Goal: Book appointment/travel/reservation

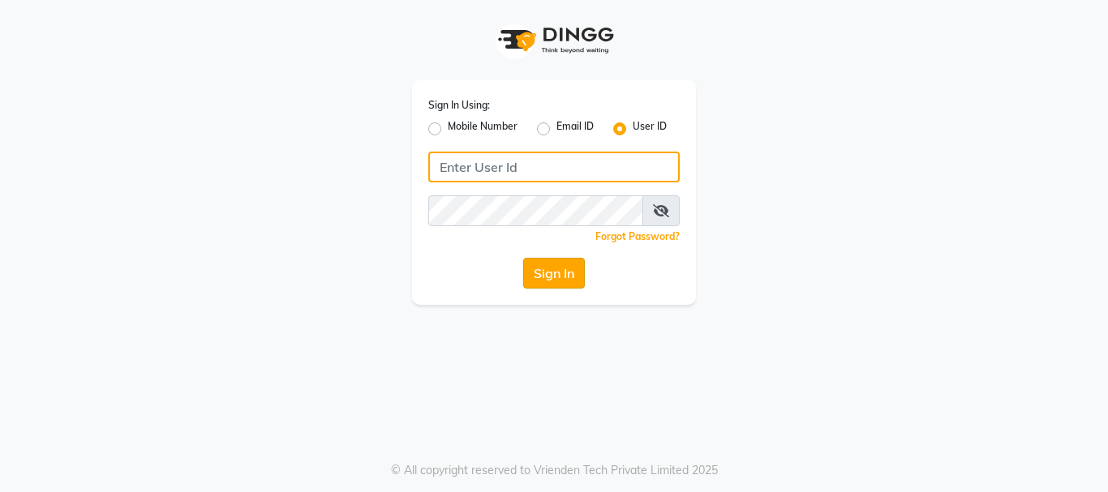
type input "snobsalon"
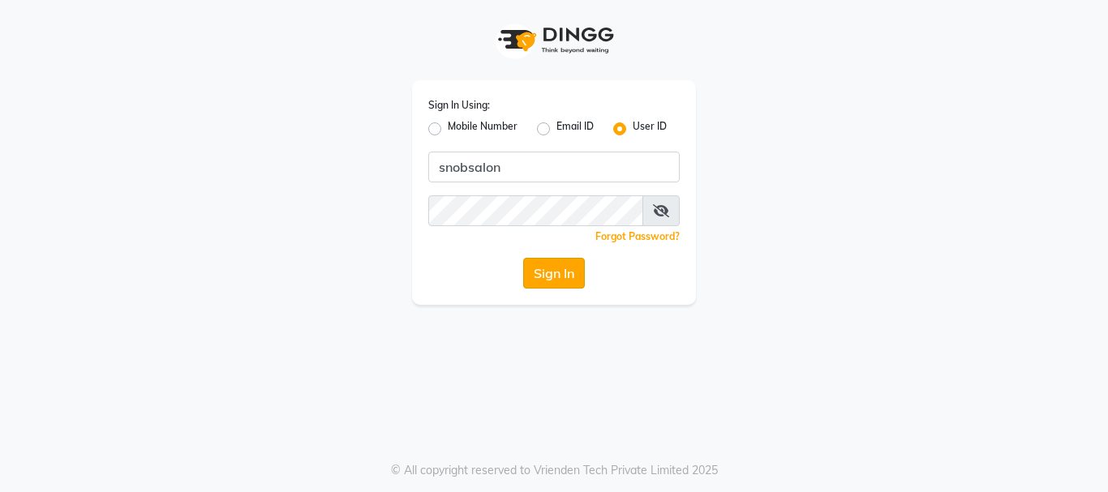
click at [565, 275] on button "Sign In" at bounding box center [554, 273] width 62 height 31
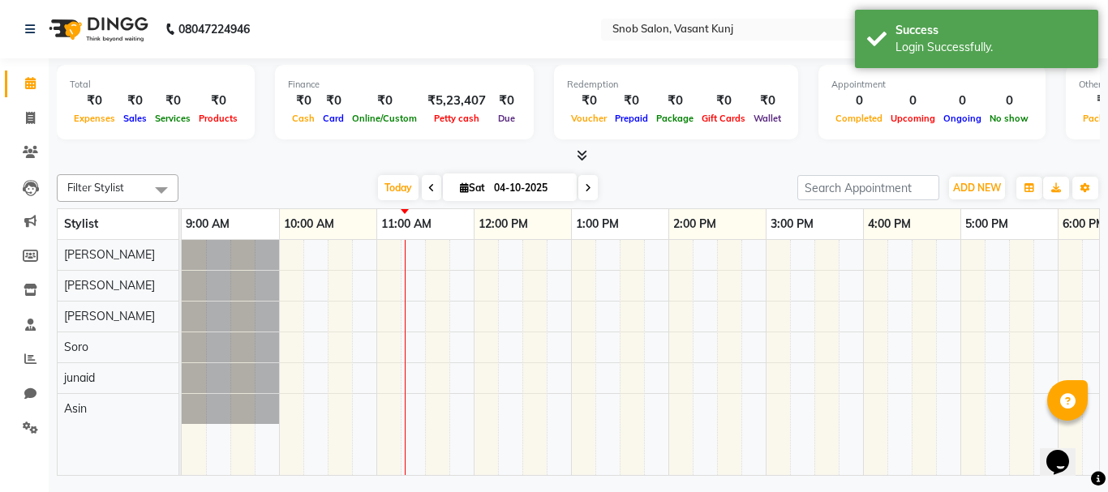
click at [586, 187] on icon at bounding box center [588, 188] width 6 height 10
type input "05-10-2025"
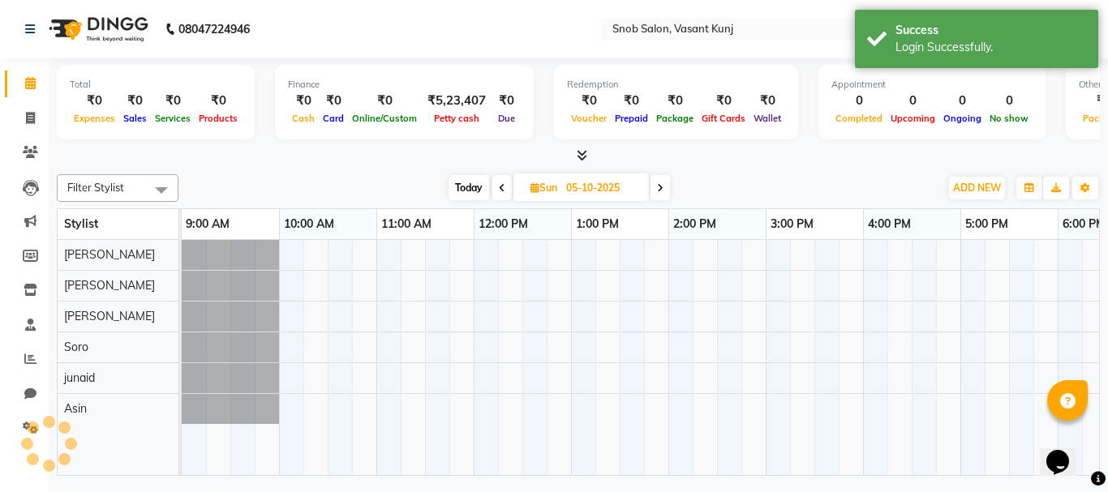
scroll to position [0, 196]
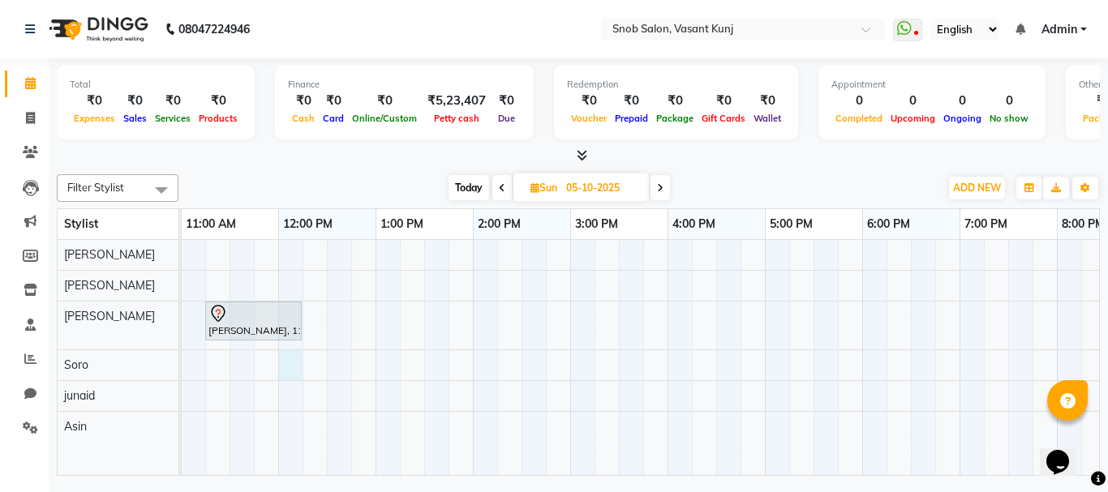
click at [281, 367] on div "[PERSON_NAME], 11:15 AM-12:15 PM, Facial With Silver Skills [DEMOGRAPHIC_DATA]" at bounding box center [618, 357] width 1265 height 235
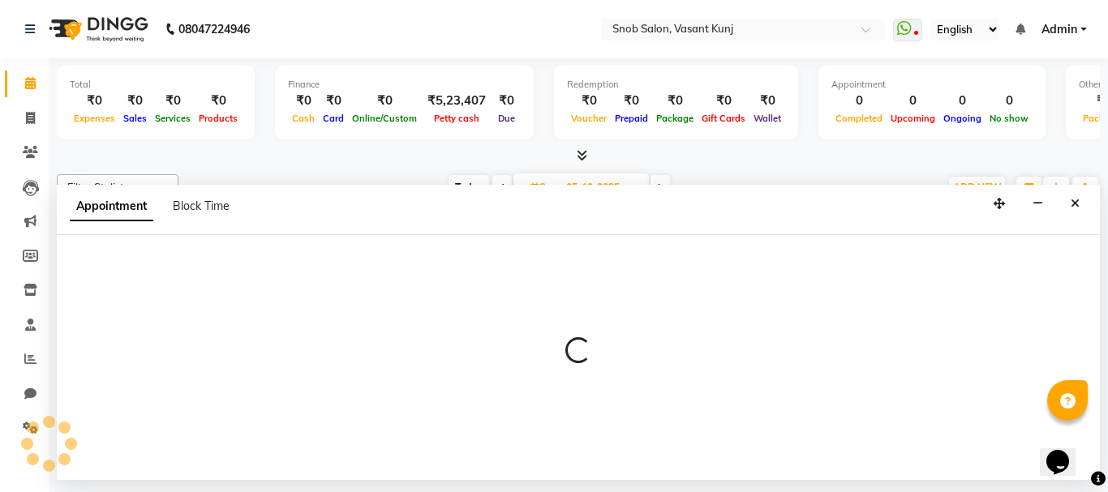
select select "78277"
select select "720"
select select "tentative"
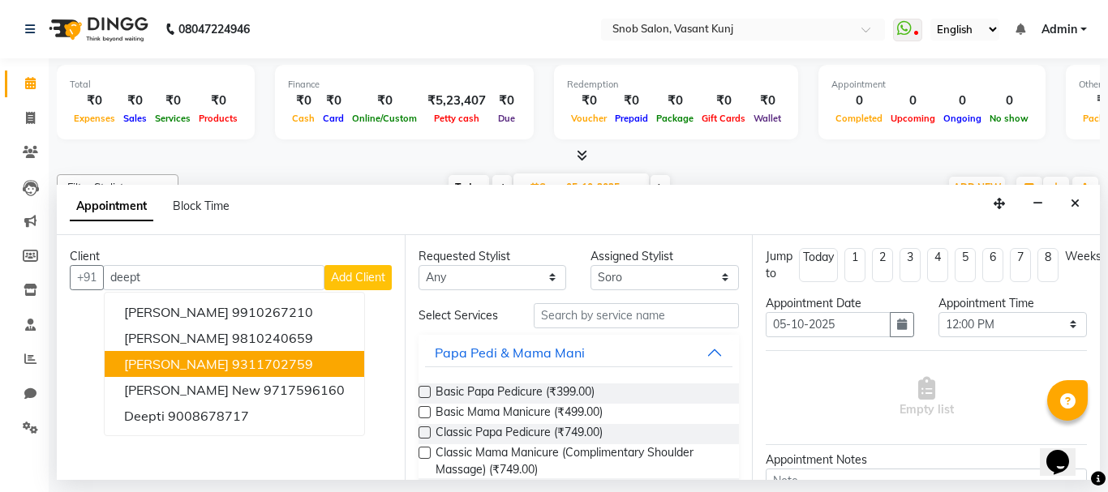
click at [192, 365] on span "[PERSON_NAME]" at bounding box center [176, 364] width 105 height 16
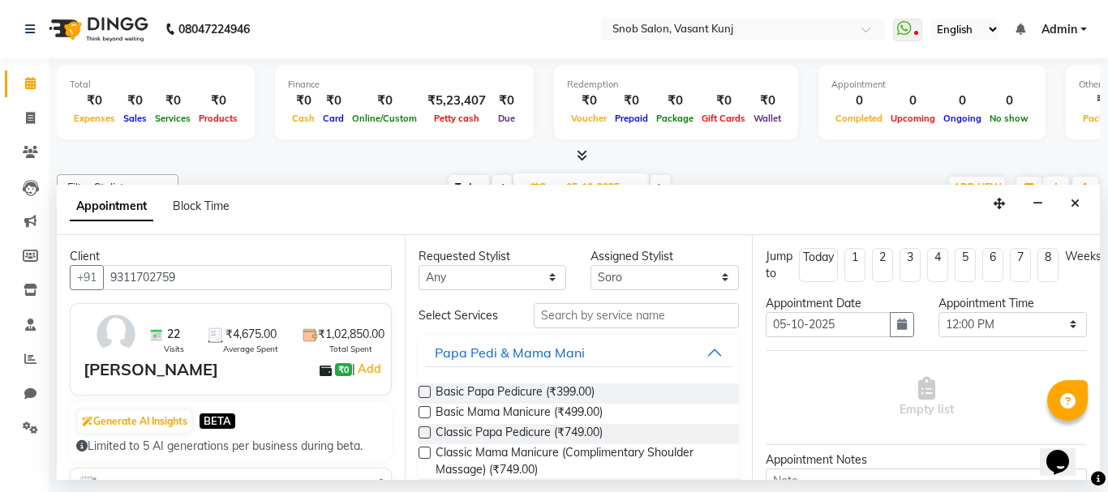
type input "9311702759"
click at [581, 316] on input "text" at bounding box center [637, 315] width 206 height 25
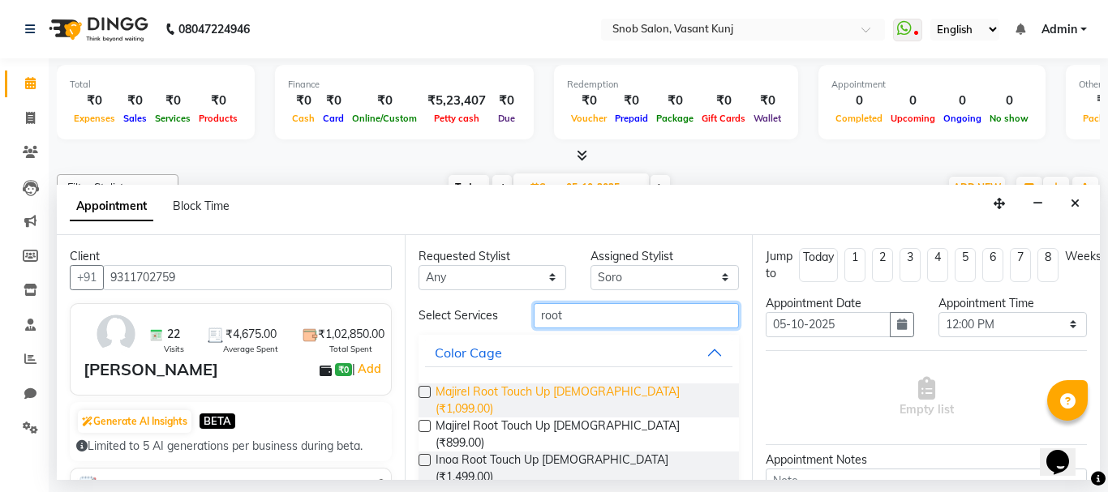
type input "root"
click at [560, 396] on span "Majirel Root Touch Up [DEMOGRAPHIC_DATA] (₹1,099.00)" at bounding box center [581, 401] width 291 height 34
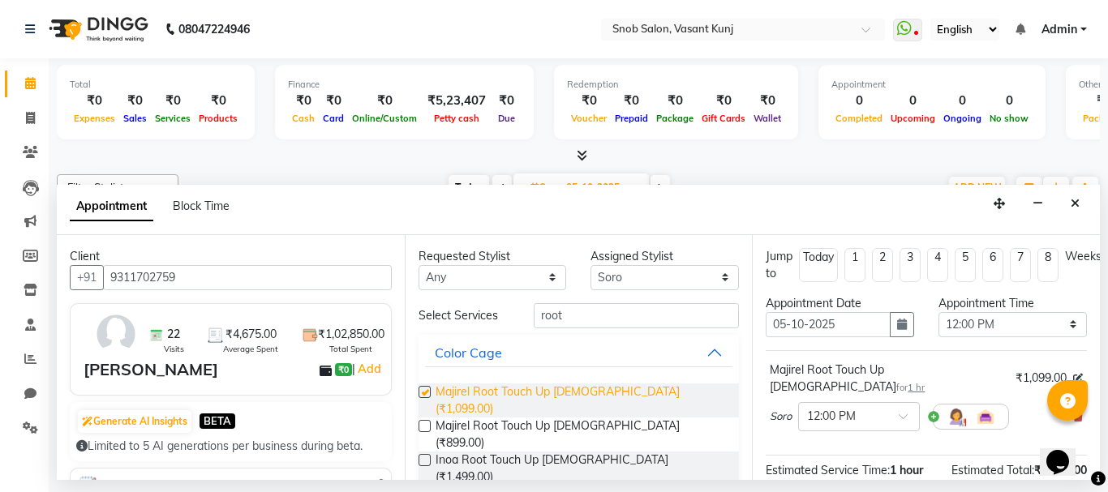
checkbox input "false"
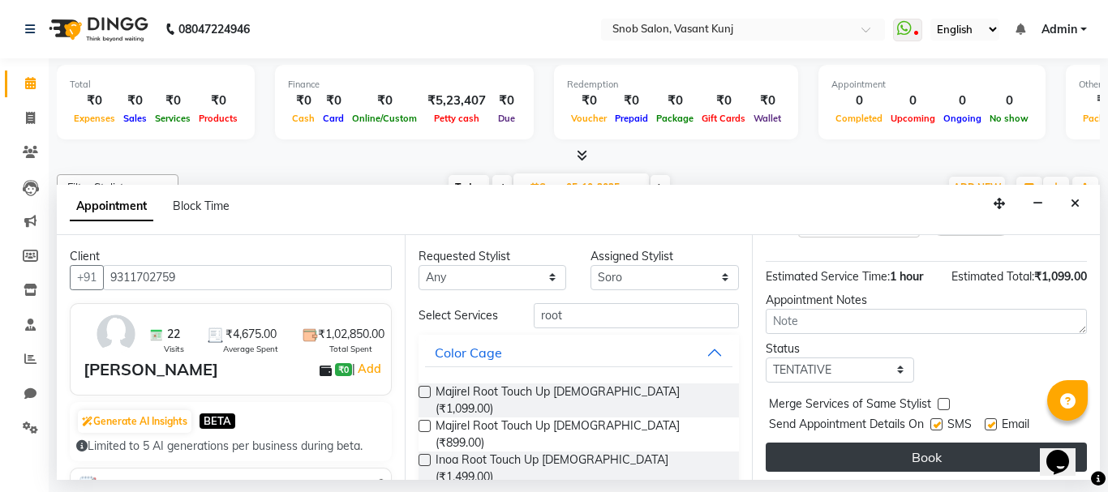
click at [832, 445] on button "Book" at bounding box center [926, 457] width 321 height 29
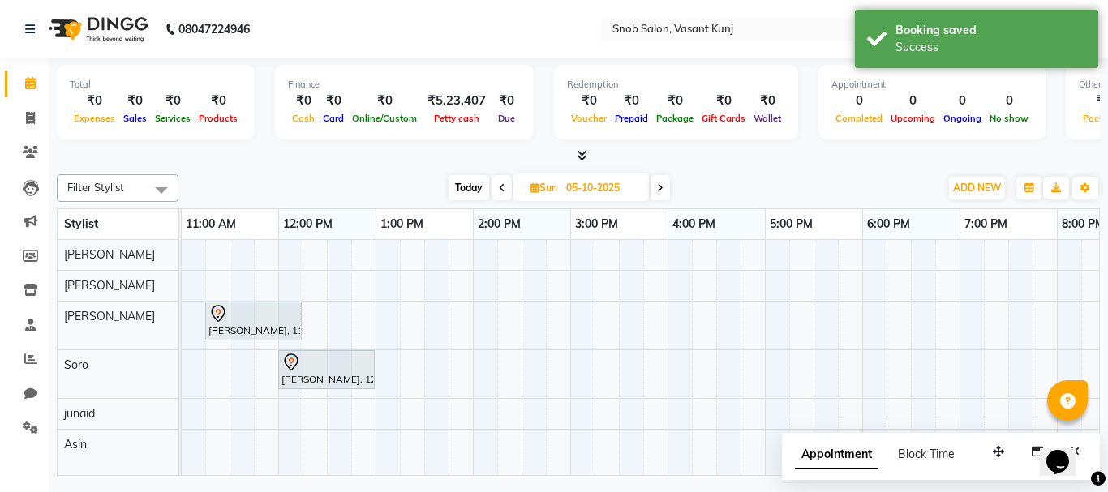
click at [500, 188] on icon at bounding box center [502, 188] width 6 height 10
type input "04-10-2025"
